Goal: Task Accomplishment & Management: Manage account settings

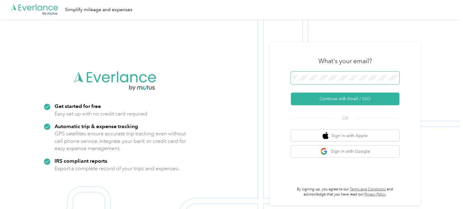
click at [291, 93] on button "Continue with Email / SSO" at bounding box center [345, 99] width 108 height 13
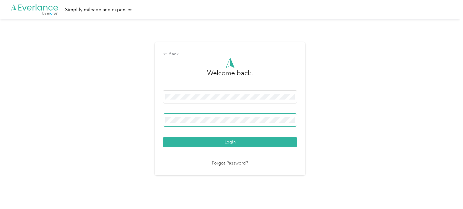
click at [163, 137] on button "Login" at bounding box center [230, 142] width 134 height 11
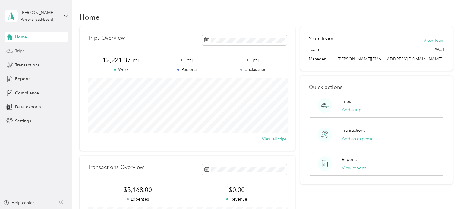
click at [53, 47] on div "Trips" at bounding box center [36, 51] width 63 height 11
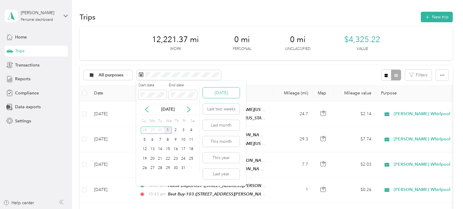
click at [230, 95] on button "[DATE]" at bounding box center [221, 93] width 37 height 11
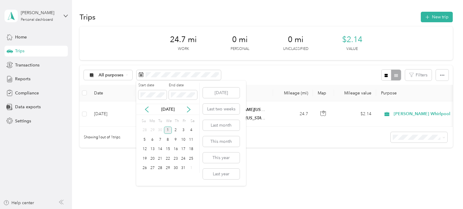
click at [146, 106] on div "[DATE]" at bounding box center [167, 109] width 63 height 6
click at [143, 109] on div "[DATE]" at bounding box center [167, 109] width 63 height 6
click at [146, 111] on icon at bounding box center [147, 110] width 6 height 6
click at [146, 159] on div "21" at bounding box center [145, 159] width 8 height 8
click at [162, 170] on div "30" at bounding box center [160, 169] width 8 height 8
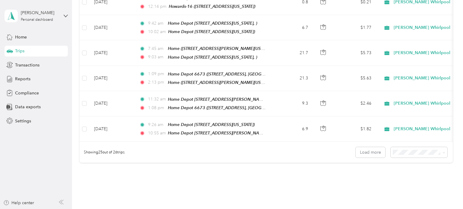
scroll to position [614, 0]
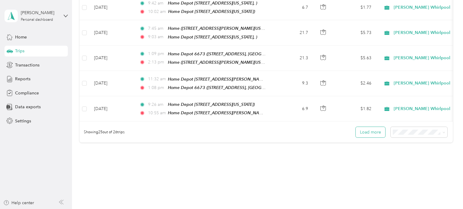
click at [361, 127] on button "Load more" at bounding box center [370, 132] width 30 height 11
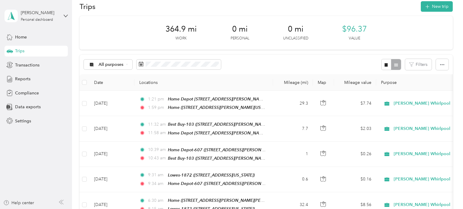
scroll to position [0, 0]
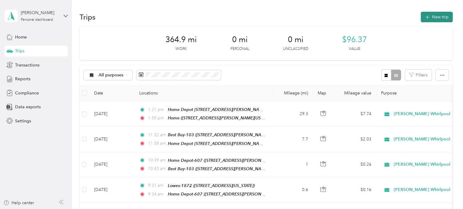
click at [432, 19] on button "New trip" at bounding box center [437, 17] width 32 height 11
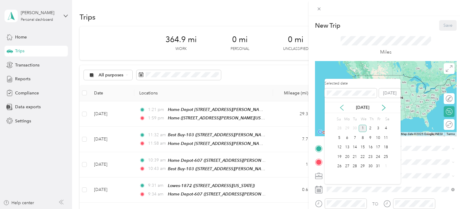
click at [342, 106] on icon at bounding box center [342, 108] width 6 height 6
click at [349, 167] on div "29" at bounding box center [347, 167] width 8 height 8
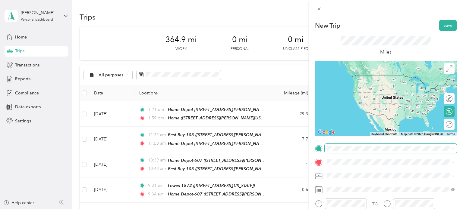
click at [355, 152] on span at bounding box center [390, 149] width 132 height 10
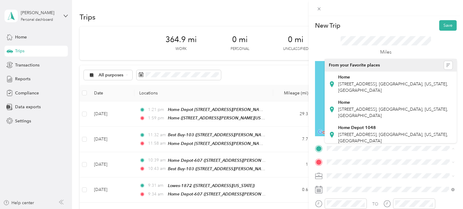
click at [301, 120] on div "New Trip Save This trip cannot be edited because it is either under review, app…" at bounding box center [231, 104] width 463 height 209
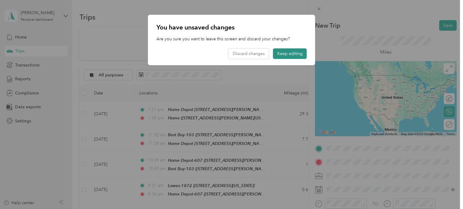
click at [286, 52] on button "Keep editing" at bounding box center [290, 53] width 34 height 11
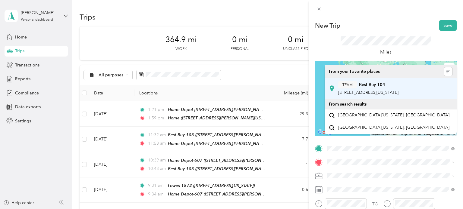
click at [398, 86] on div "TEAM Best Buy-104" at bounding box center [368, 85] width 60 height 8
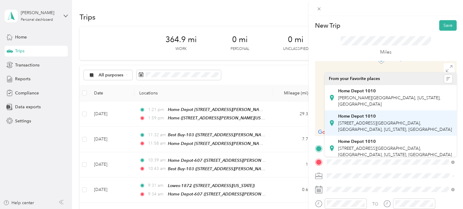
click at [384, 129] on span "[STREET_ADDRESS][GEOGRAPHIC_DATA], [GEOGRAPHIC_DATA], [US_STATE], [GEOGRAPHIC_D…" at bounding box center [395, 126] width 114 height 11
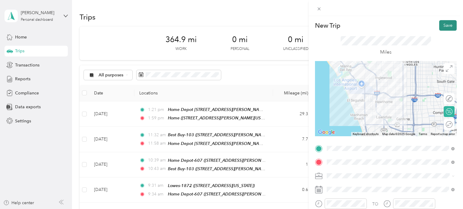
click at [449, 25] on button "Save" at bounding box center [447, 25] width 17 height 11
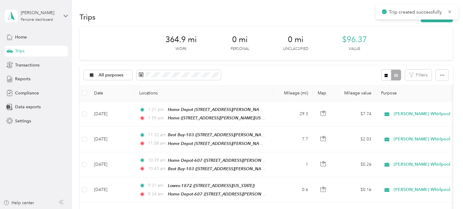
click at [460, 47] on div "Trips New trip 364.9 mi Work 0 mi Personal 0 mi Unclassified $96.37 Value All p…" at bounding box center [266, 104] width 388 height 209
drag, startPoint x: 462, startPoint y: 44, endPoint x: 453, endPoint y: 37, distance: 11.8
click at [453, 37] on div "Trips New trip 364.9 mi Work 0 mi Personal 0 mi Unclassified $96.37 Value All p…" at bounding box center [266, 104] width 388 height 209
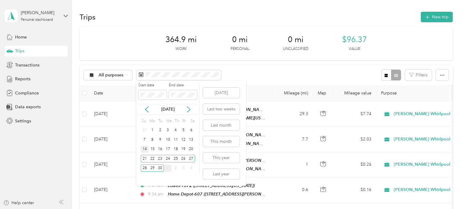
click at [144, 150] on div "14" at bounding box center [145, 150] width 8 height 8
click at [192, 149] on div "20" at bounding box center [191, 150] width 8 height 8
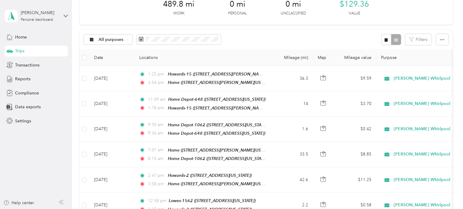
scroll to position [35, 0]
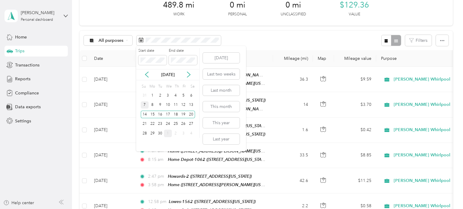
click at [147, 106] on div "7" at bounding box center [145, 106] width 8 height 8
click at [189, 104] on div "13" at bounding box center [191, 106] width 8 height 8
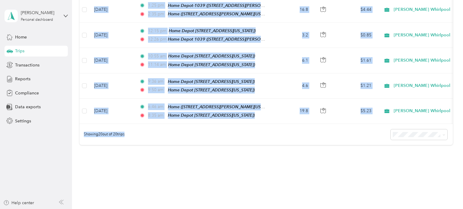
scroll to position [490, 0]
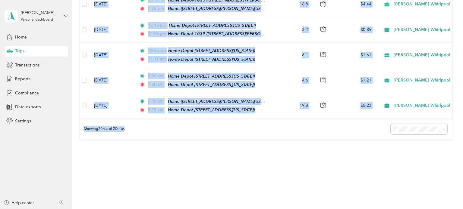
drag, startPoint x: 462, startPoint y: 24, endPoint x: 462, endPoint y: 166, distance: 141.9
click at [460, 166] on div "Trips New trip 264 mi Work 0 mi Personal 0 mi Unclassified $69.72 Value All pur…" at bounding box center [266, 104] width 388 height 209
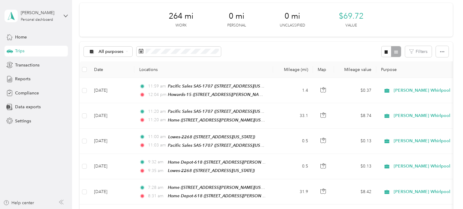
scroll to position [23, 0]
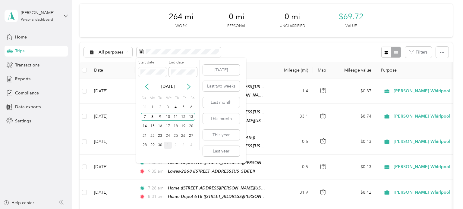
click at [26, 50] on div "Trips" at bounding box center [36, 51] width 63 height 11
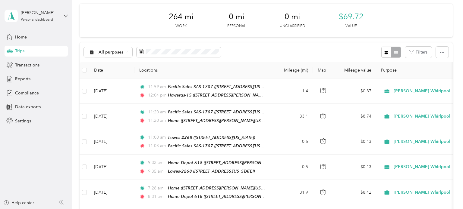
click at [26, 50] on div "Trips" at bounding box center [36, 51] width 63 height 11
click at [31, 80] on div "Reports" at bounding box center [36, 79] width 63 height 11
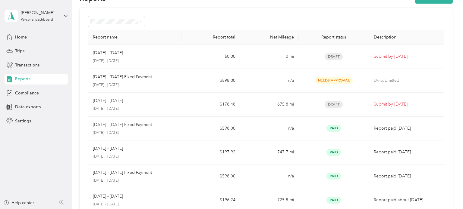
scroll to position [16, 0]
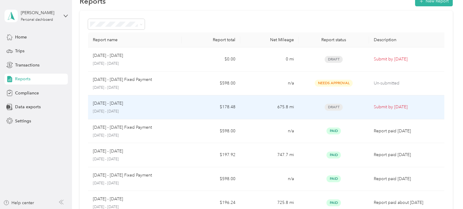
click at [409, 98] on td "Submit by [DATE]" at bounding box center [408, 107] width 78 height 24
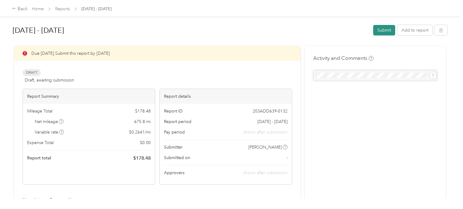
click at [383, 29] on button "Submit" at bounding box center [384, 30] width 22 height 11
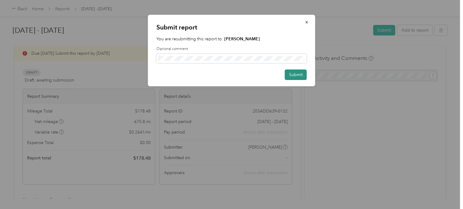
click at [296, 70] on button "Submit" at bounding box center [296, 75] width 22 height 11
